Goal: Transaction & Acquisition: Download file/media

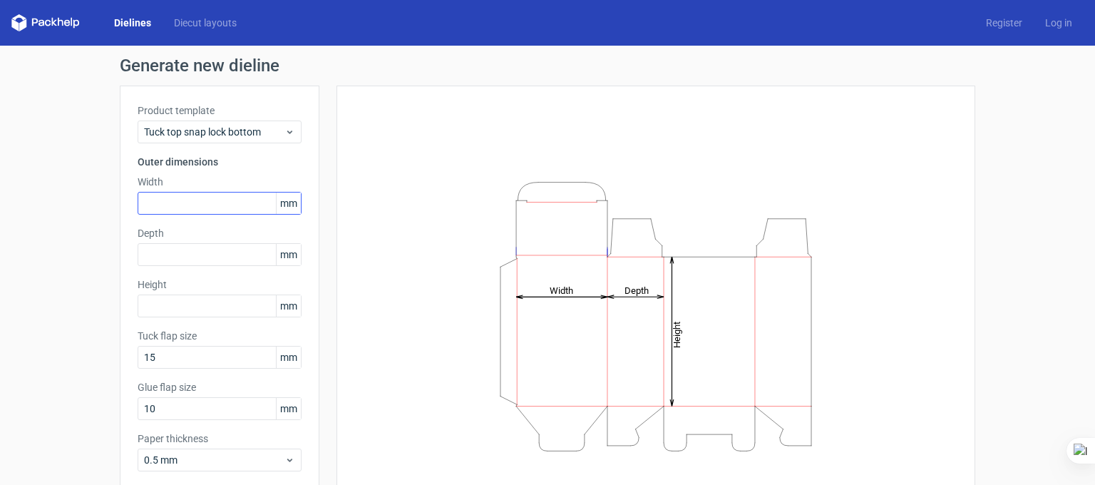
click at [217, 218] on div "Product template Tuck top snap lock bottom Outer dimensions Width mm Depth mm H…" at bounding box center [220, 293] width 200 height 415
click at [219, 203] on input "text" at bounding box center [220, 203] width 164 height 23
type input "216"
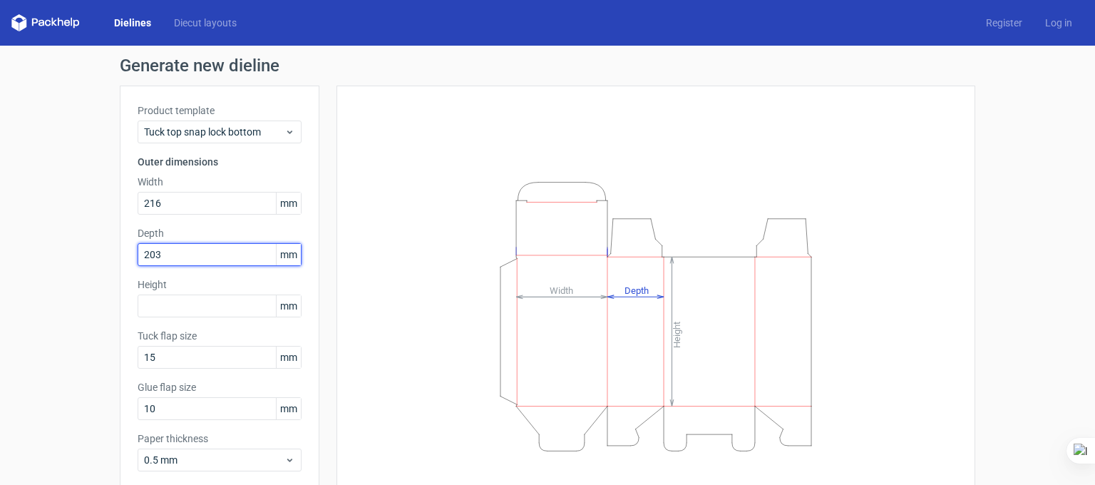
type input "203"
click at [242, 257] on input "203" at bounding box center [220, 254] width 164 height 23
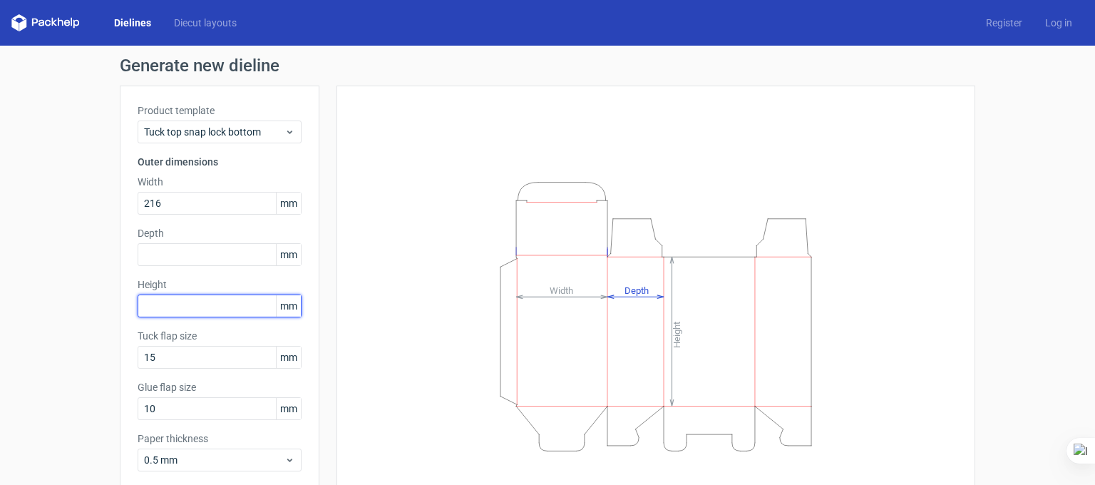
click at [202, 308] on input "text" at bounding box center [220, 306] width 164 height 23
paste input "203"
type input "203"
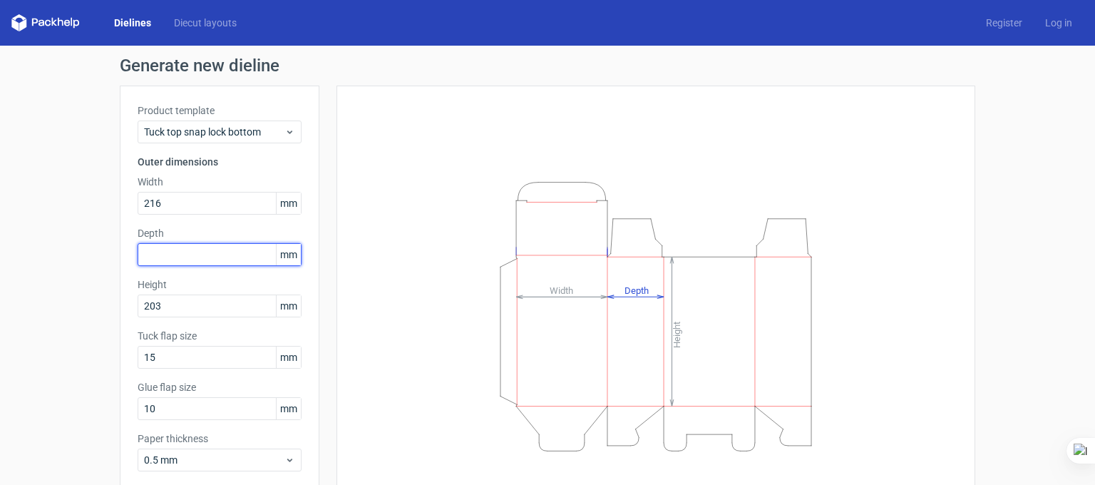
click at [192, 253] on input "text" at bounding box center [220, 254] width 164 height 23
click at [216, 255] on input "text" at bounding box center [220, 254] width 164 height 23
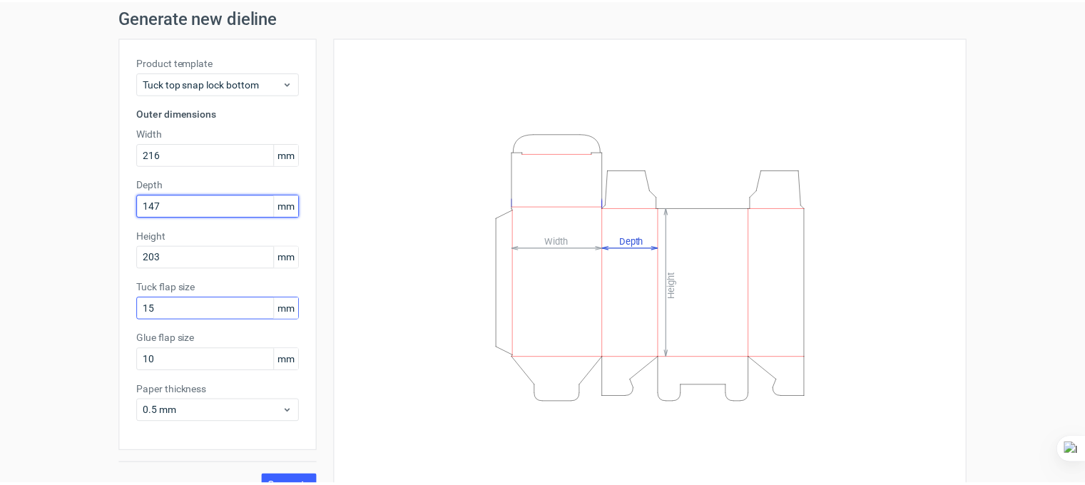
scroll to position [73, 0]
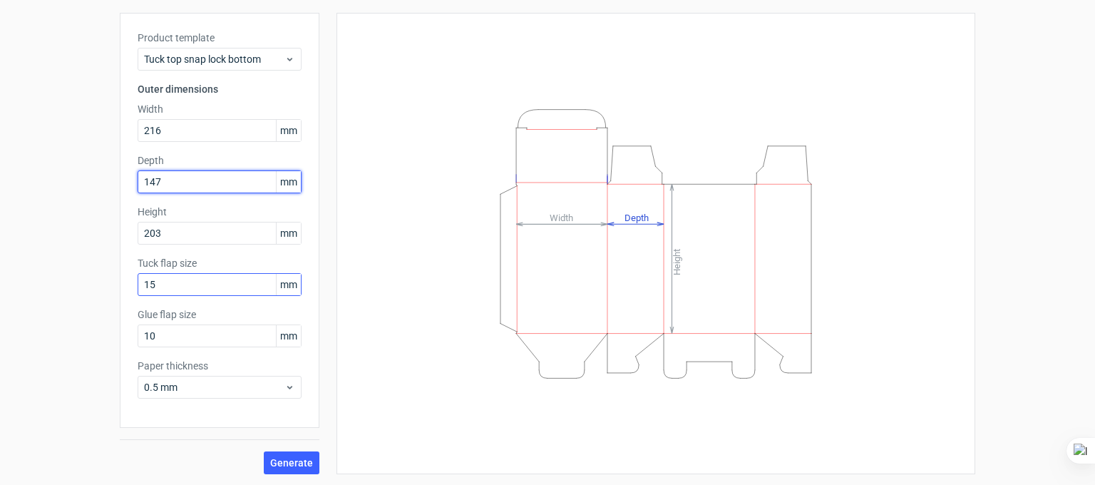
type input "147"
drag, startPoint x: 163, startPoint y: 292, endPoint x: 72, endPoint y: 302, distance: 91.0
click at [102, 305] on div "Generate new dieline Product template Tuck top snap lock bottom Outer dimension…" at bounding box center [547, 229] width 1095 height 513
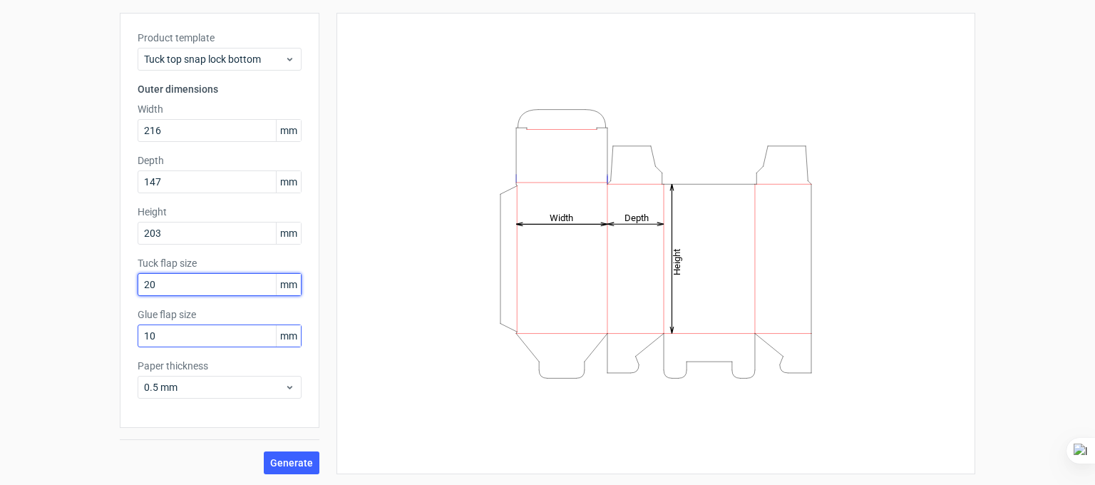
type input "20"
drag, startPoint x: 183, startPoint y: 335, endPoint x: 68, endPoint y: 332, distance: 114.9
click at [75, 334] on div "Generate new dieline Product template Tuck top snap lock bottom Outer dimension…" at bounding box center [547, 229] width 1095 height 513
type input "20"
click at [274, 470] on button "Generate" at bounding box center [292, 462] width 56 height 23
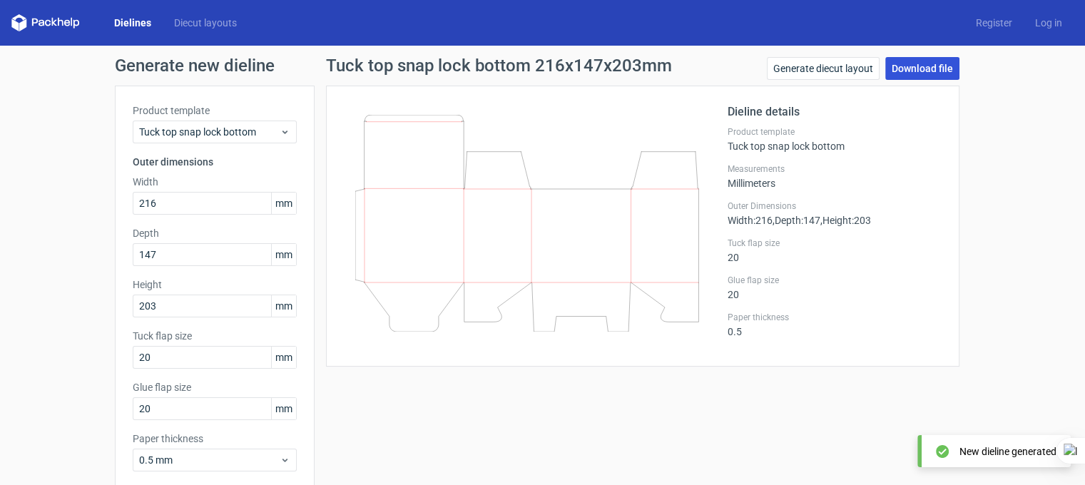
click at [919, 72] on link "Download file" at bounding box center [922, 68] width 74 height 23
